Goal: Find contact information: Obtain details needed to contact an individual or organization

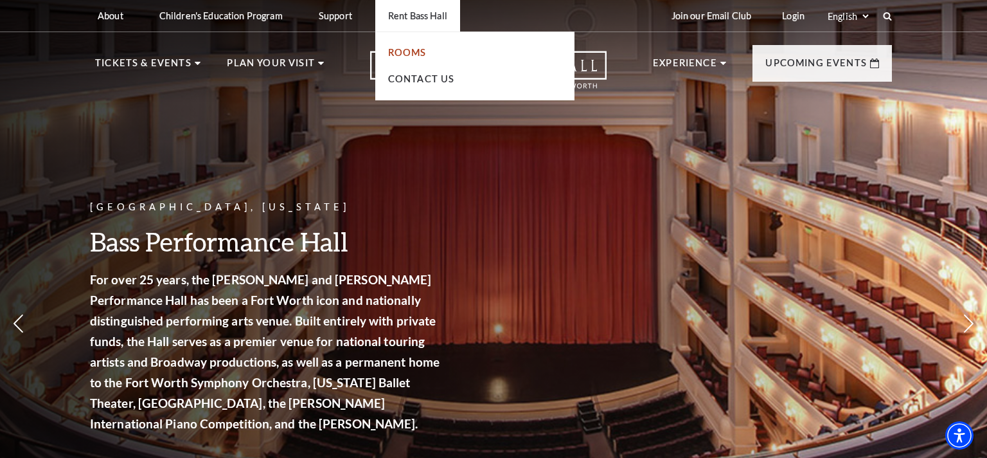
click at [403, 53] on link "Rooms" at bounding box center [407, 52] width 39 height 11
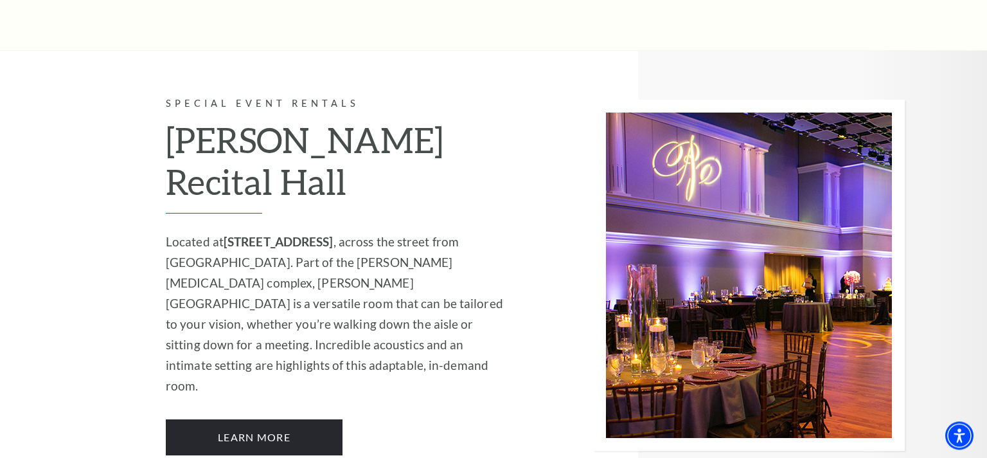
scroll to position [1565, 0]
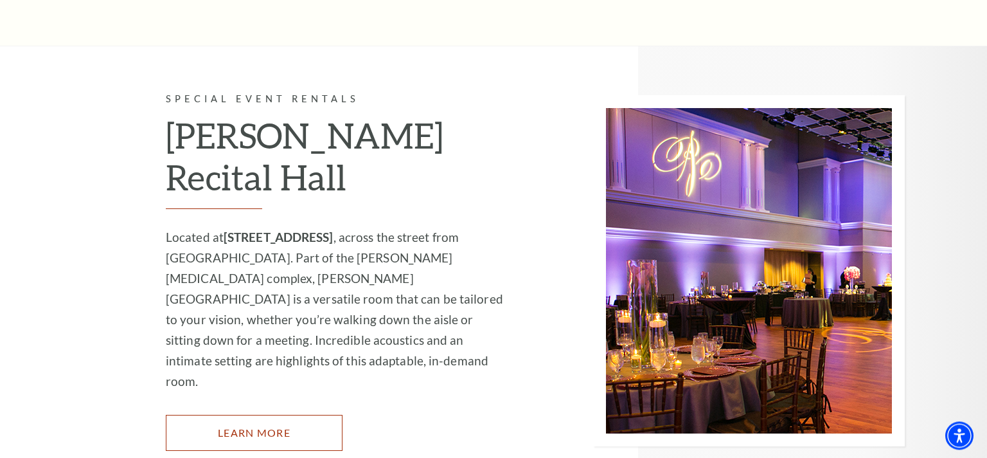
click at [275, 415] on link "Learn More" at bounding box center [254, 433] width 177 height 36
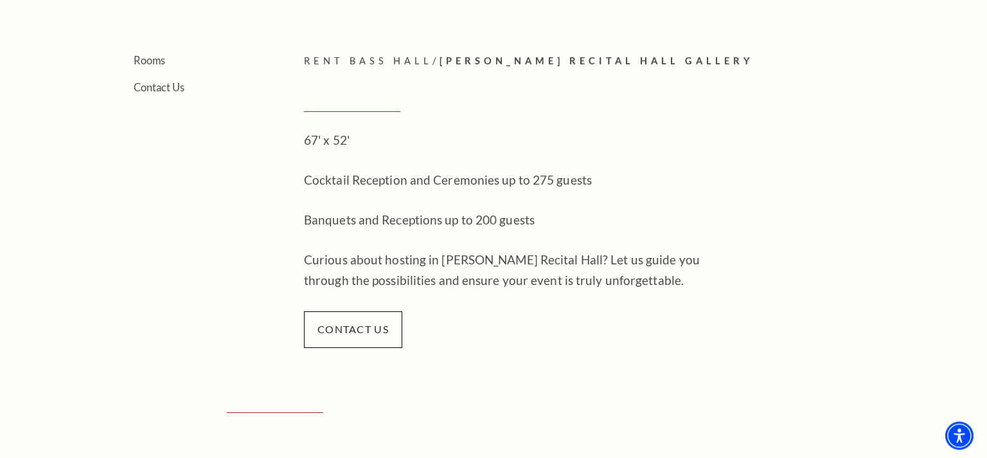
scroll to position [310, 0]
click at [368, 327] on link "contact us" at bounding box center [352, 328] width 71 height 12
